Goal: Navigation & Orientation: Go to known website

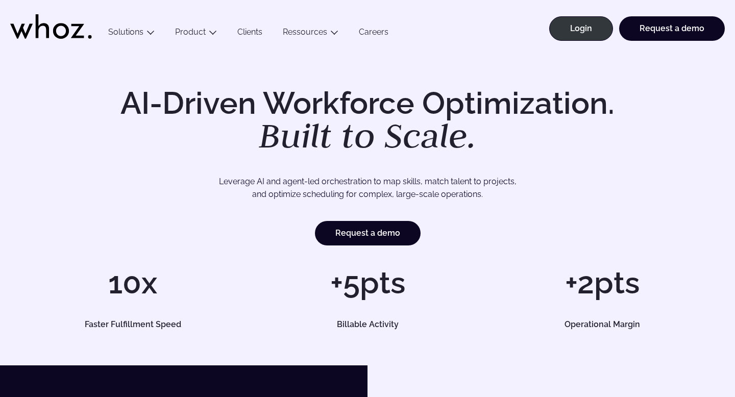
click at [590, 14] on ul "Login Request a demo" at bounding box center [634, 25] width 182 height 51
click at [590, 25] on link "Login" at bounding box center [581, 28] width 64 height 25
click at [583, 32] on link "Login" at bounding box center [581, 28] width 64 height 25
